Goal: Check status

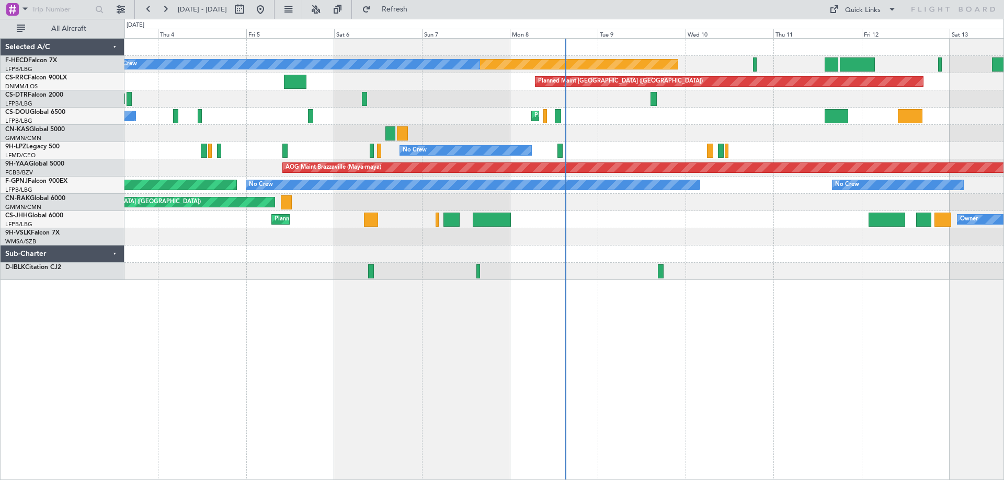
click at [592, 121] on div "Planned Maint [GEOGRAPHIC_DATA] ([GEOGRAPHIC_DATA]) No Crew Planned Maint [GEOG…" at bounding box center [563, 116] width 879 height 17
click at [552, 163] on div "Planned Maint [GEOGRAPHIC_DATA] ([GEOGRAPHIC_DATA]) No Crew No Crew No Crew Pla…" at bounding box center [563, 159] width 879 height 241
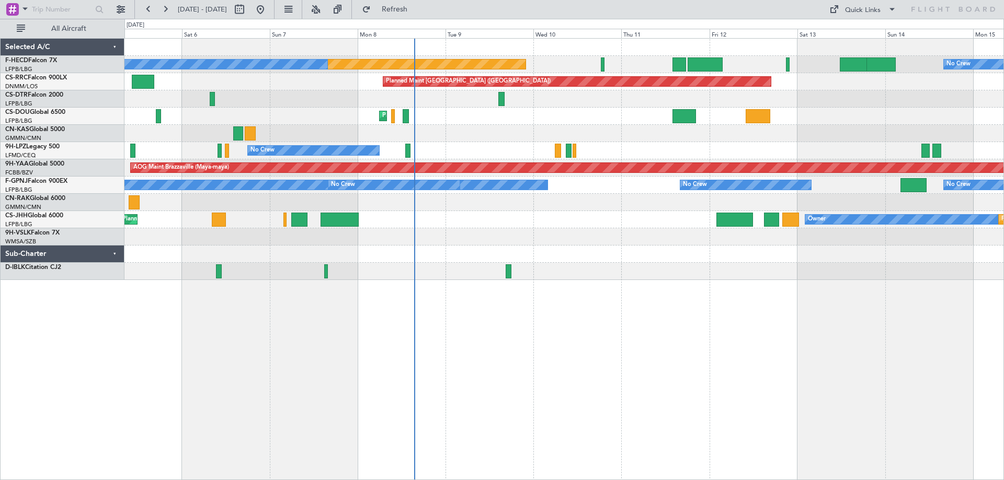
click at [311, 126] on div "No Crew Planned Maint [GEOGRAPHIC_DATA] ([GEOGRAPHIC_DATA]) No Crew Planned Mai…" at bounding box center [563, 159] width 879 height 241
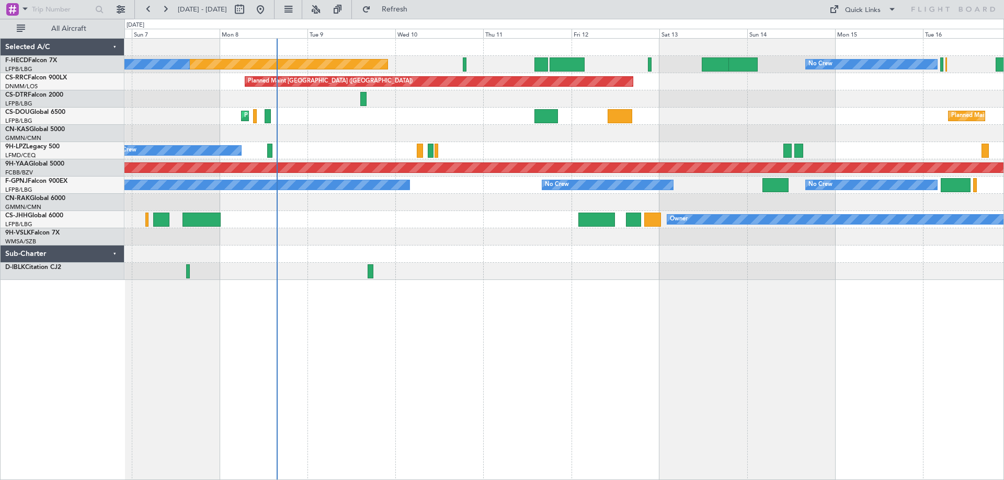
click at [214, 247] on div at bounding box center [563, 254] width 879 height 17
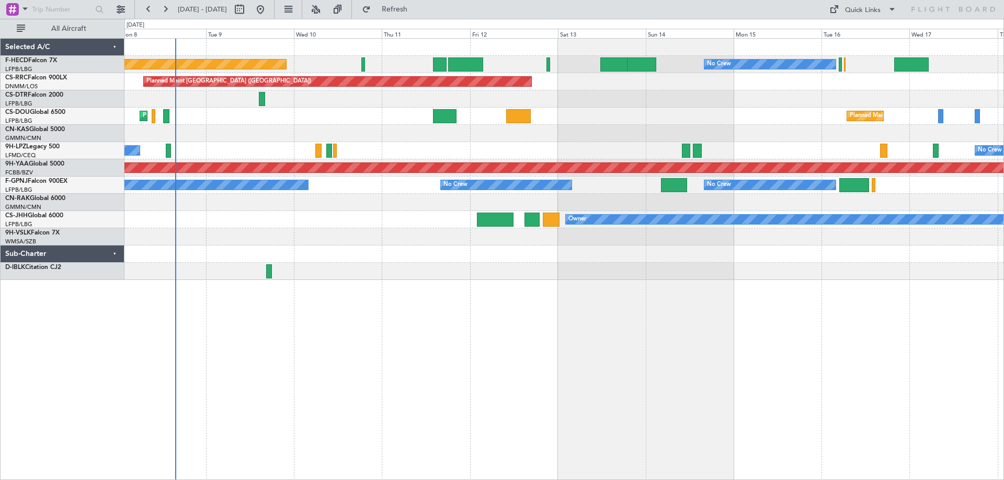
click at [427, 227] on div "Planned Maint [GEOGRAPHIC_DATA] ([GEOGRAPHIC_DATA]) No Crew No Crew No Crew Pla…" at bounding box center [563, 159] width 879 height 241
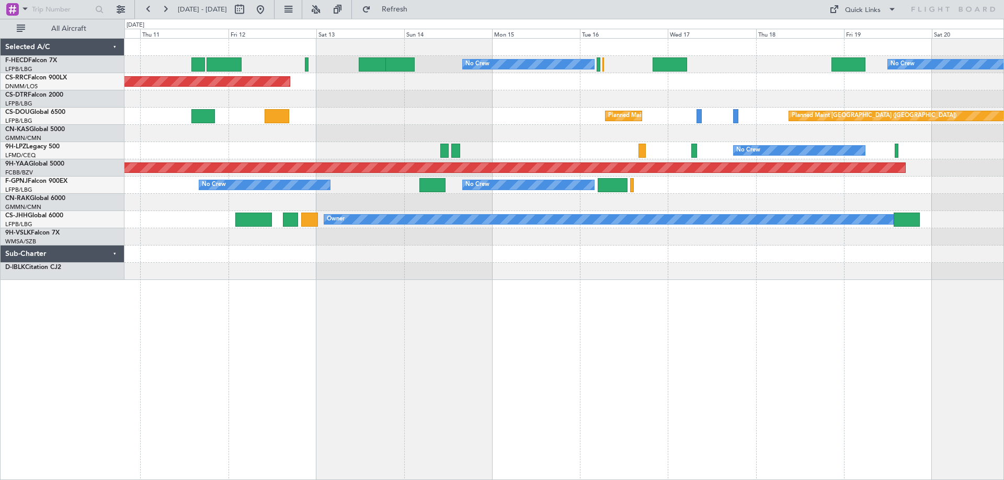
click at [380, 185] on div "No Crew No Crew Planned Maint [GEOGRAPHIC_DATA] ([GEOGRAPHIC_DATA]) Planned Mai…" at bounding box center [563, 159] width 879 height 241
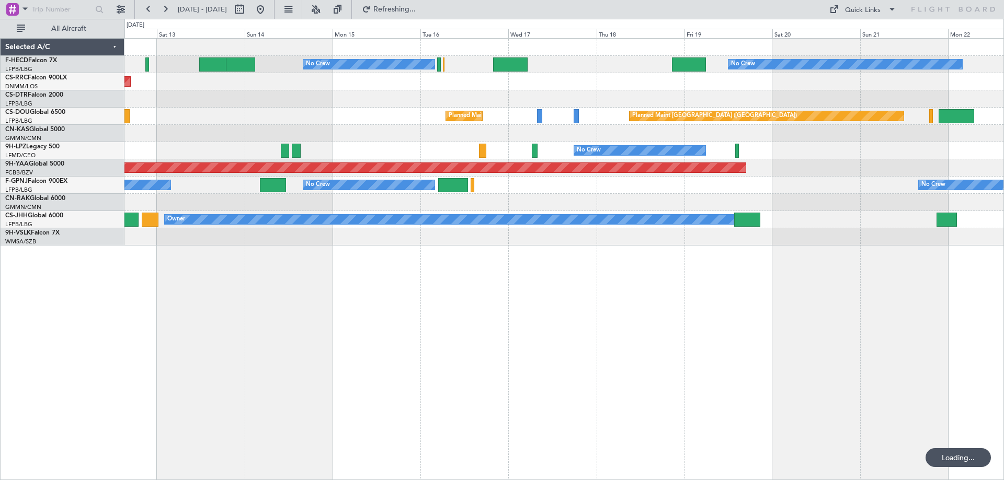
click at [516, 151] on div "No Crew No Crew No Crew Planned Maint [GEOGRAPHIC_DATA] ([GEOGRAPHIC_DATA]) Pla…" at bounding box center [563, 142] width 879 height 207
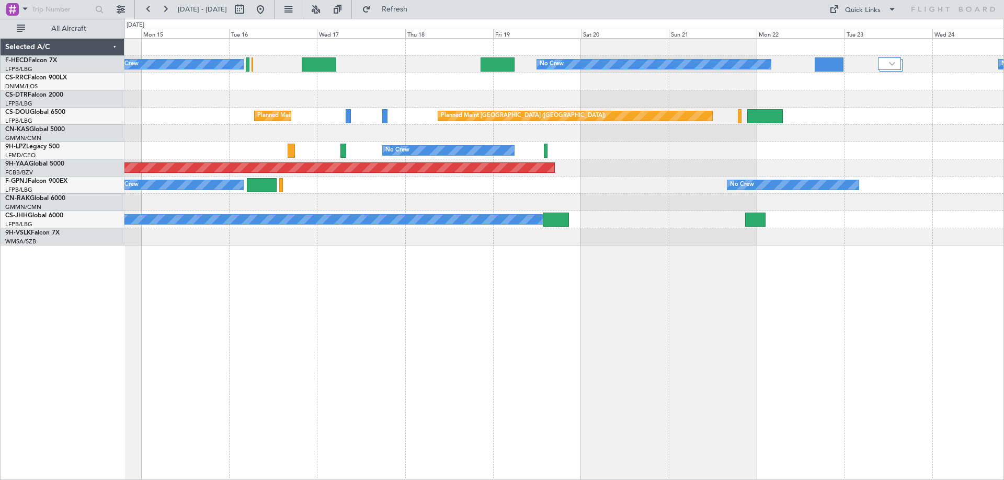
click at [602, 178] on div "No Crew No Crew No Crew" at bounding box center [563, 185] width 879 height 17
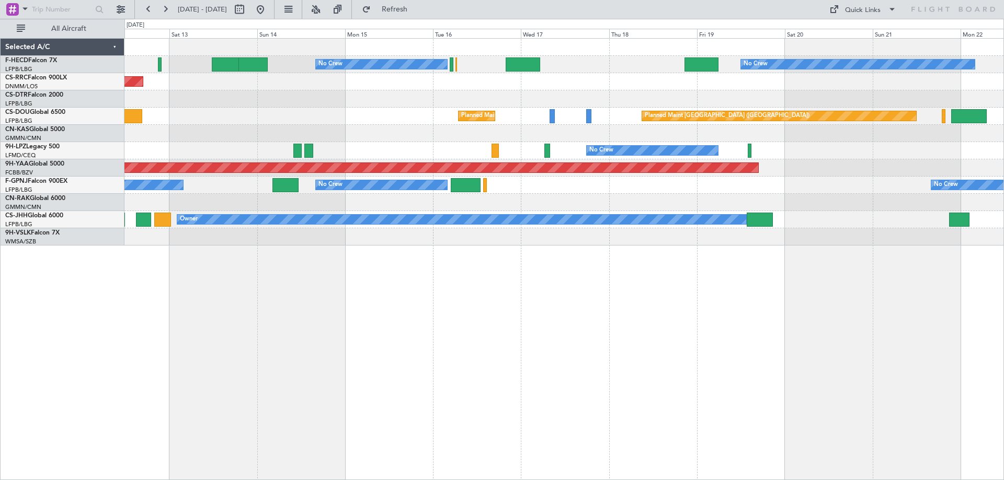
click at [784, 329] on div "No Crew No Crew No Crew Planned Maint [GEOGRAPHIC_DATA] ([GEOGRAPHIC_DATA]) Pla…" at bounding box center [563, 259] width 879 height 442
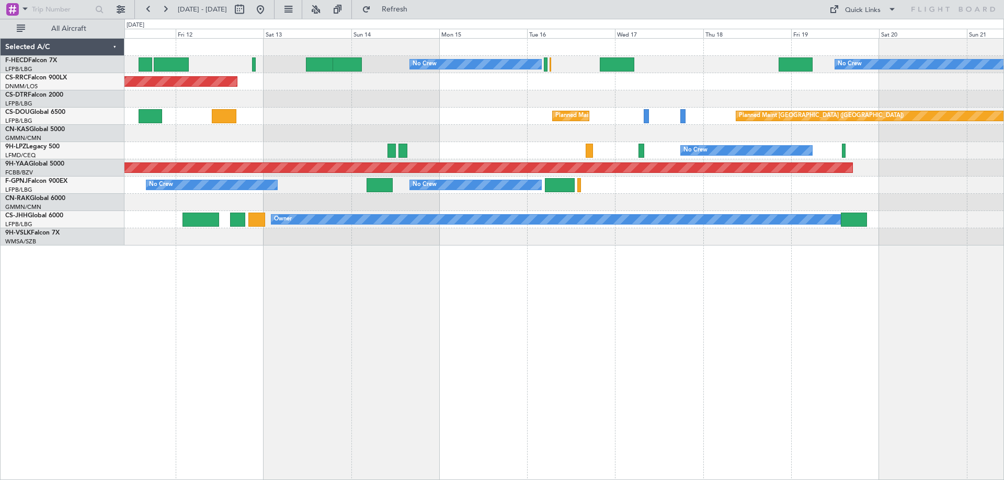
click at [433, 244] on div "No Crew No Crew Planned Maint [GEOGRAPHIC_DATA] ([GEOGRAPHIC_DATA]) Planned Mai…" at bounding box center [563, 142] width 879 height 207
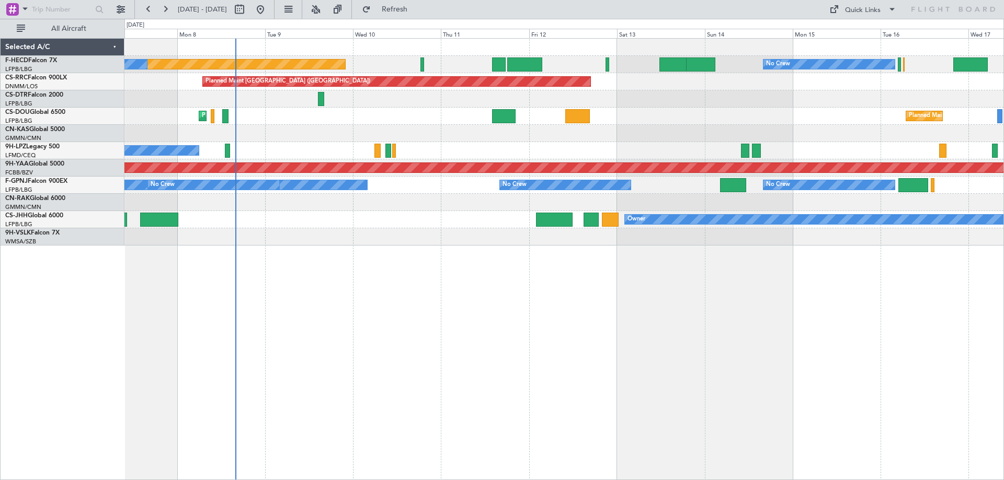
click at [660, 189] on div "No Crew Planned Maint [GEOGRAPHIC_DATA] ([GEOGRAPHIC_DATA]) No Crew No Crew Pla…" at bounding box center [563, 142] width 879 height 207
